Goal: Check status

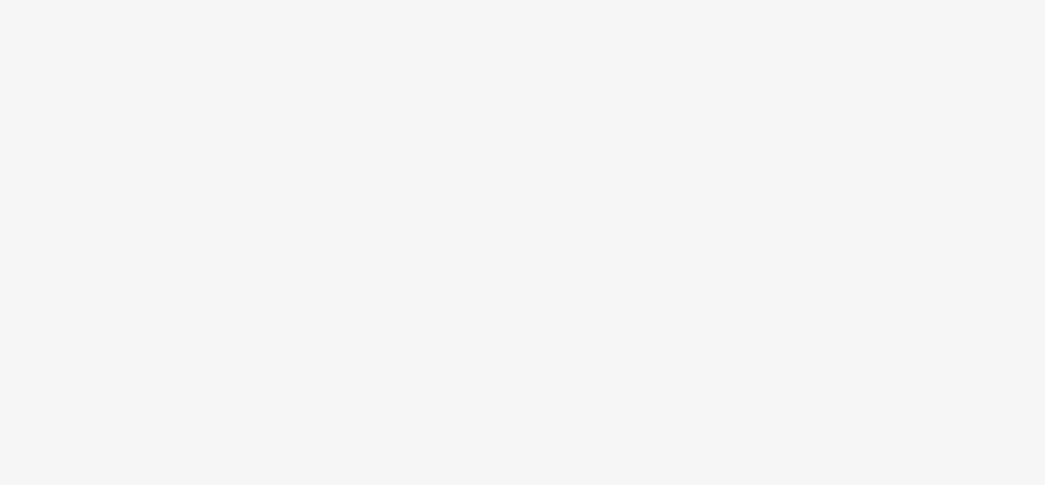
scroll to position [77, 0]
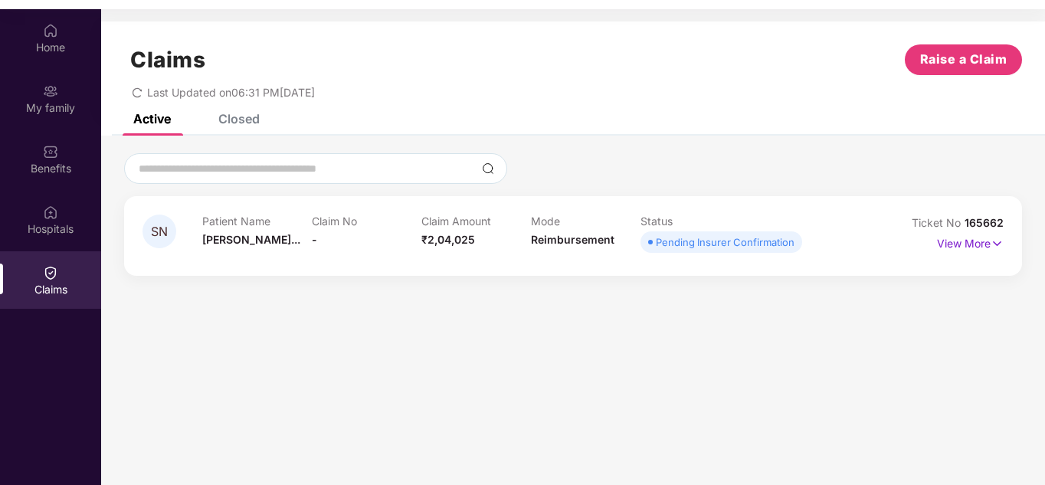
click at [64, 260] on div "Claims" at bounding box center [50, 279] width 101 height 57
click at [49, 34] on img at bounding box center [50, 30] width 15 height 15
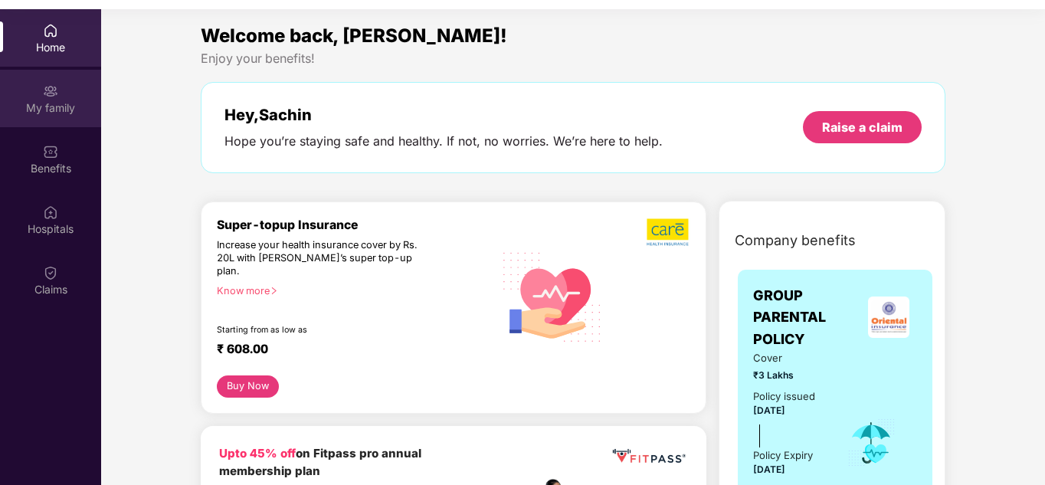
click at [47, 116] on div "My family" at bounding box center [50, 98] width 101 height 57
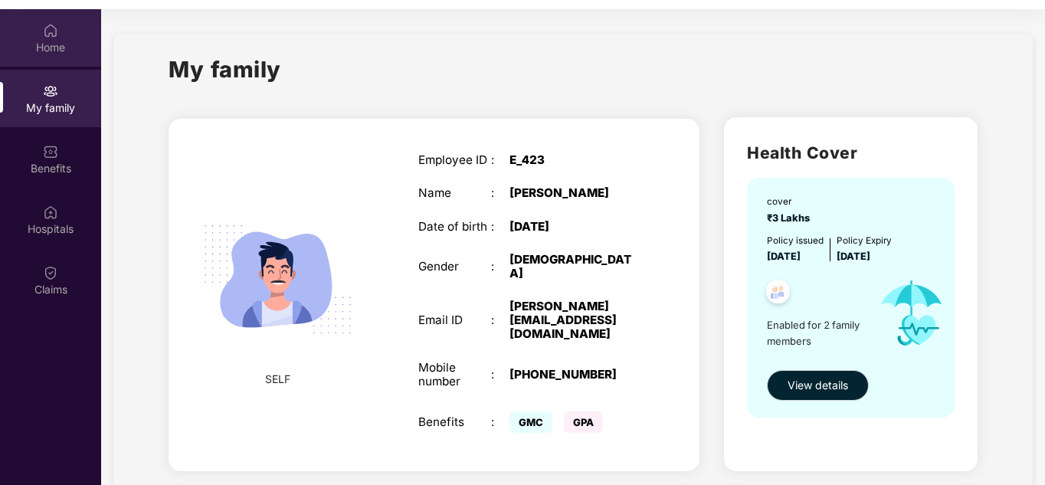
click at [46, 33] on img at bounding box center [50, 30] width 15 height 15
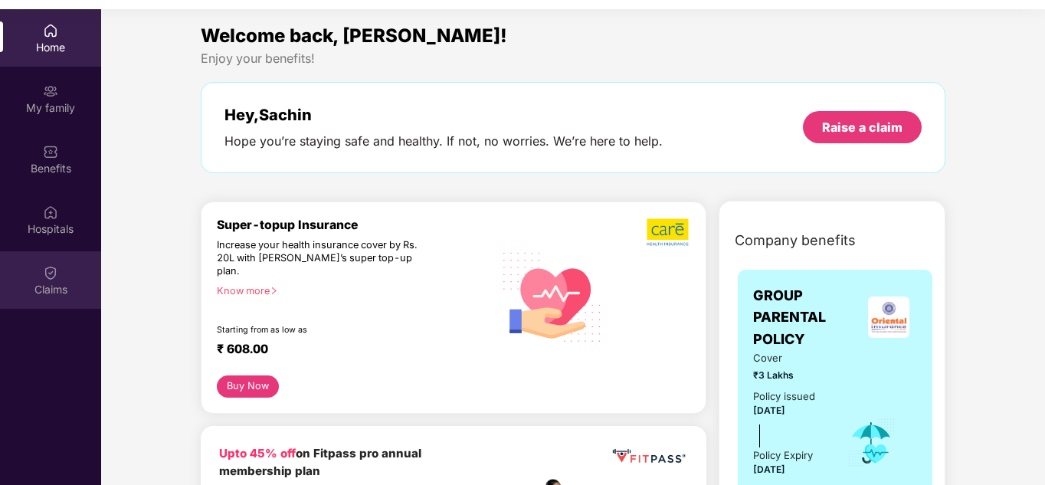
click at [54, 274] on img at bounding box center [50, 272] width 15 height 15
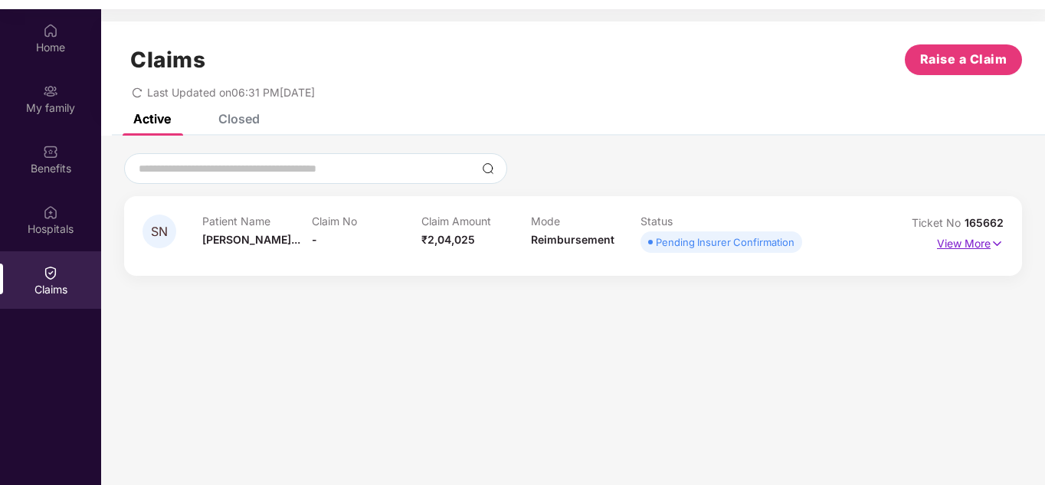
click at [996, 244] on img at bounding box center [996, 243] width 13 height 17
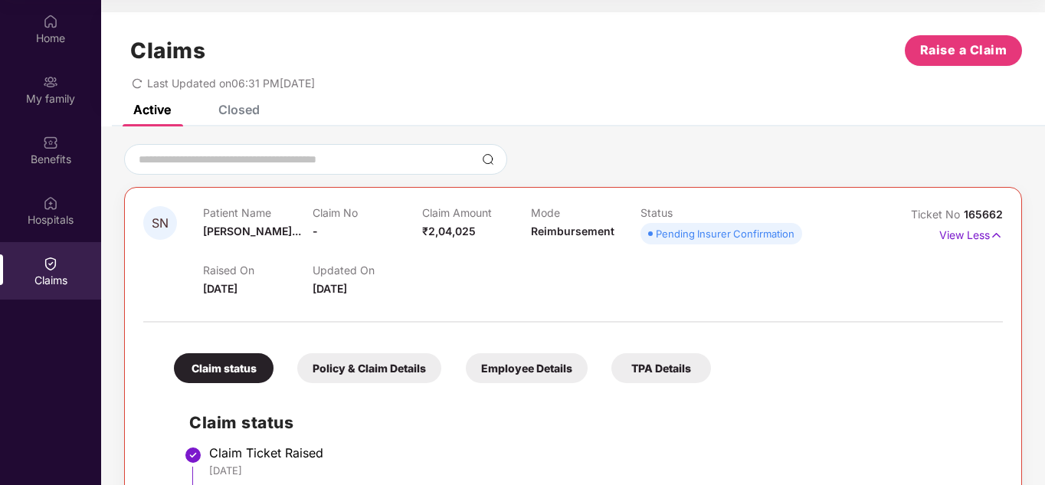
click at [235, 108] on div "Closed" at bounding box center [238, 109] width 41 height 15
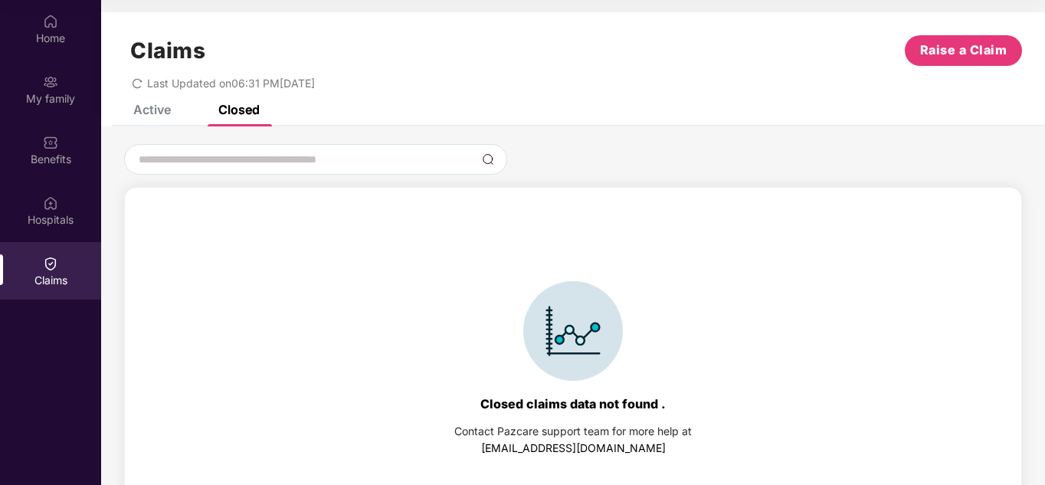
click at [164, 116] on div "Active" at bounding box center [152, 109] width 38 height 15
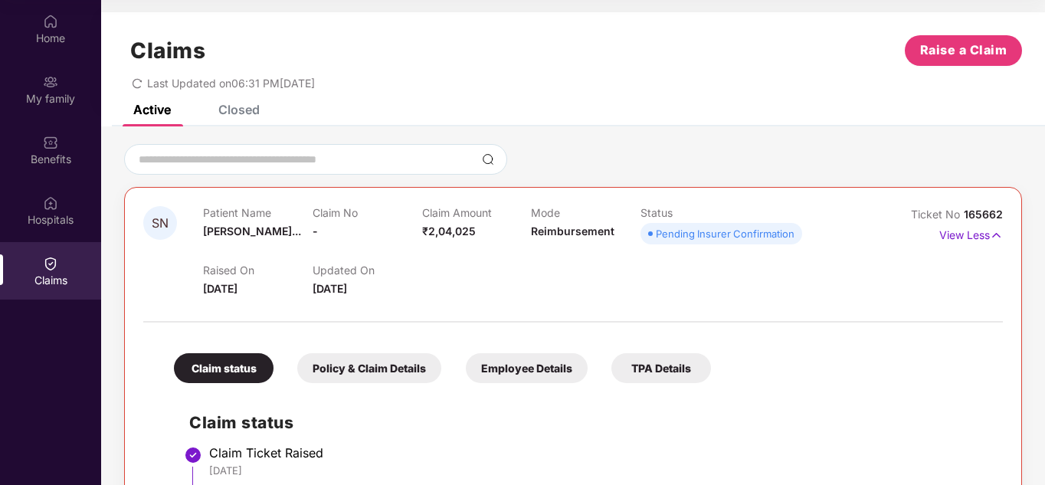
click at [129, 82] on div "Last Updated on 06:31 PM[DATE]" at bounding box center [573, 78] width 898 height 24
click at [146, 83] on div "Last Updated on 06:31 PM[DATE]" at bounding box center [223, 83] width 183 height 13
click at [137, 82] on icon "redo" at bounding box center [137, 83] width 11 height 11
